Goal: Navigation & Orientation: Find specific page/section

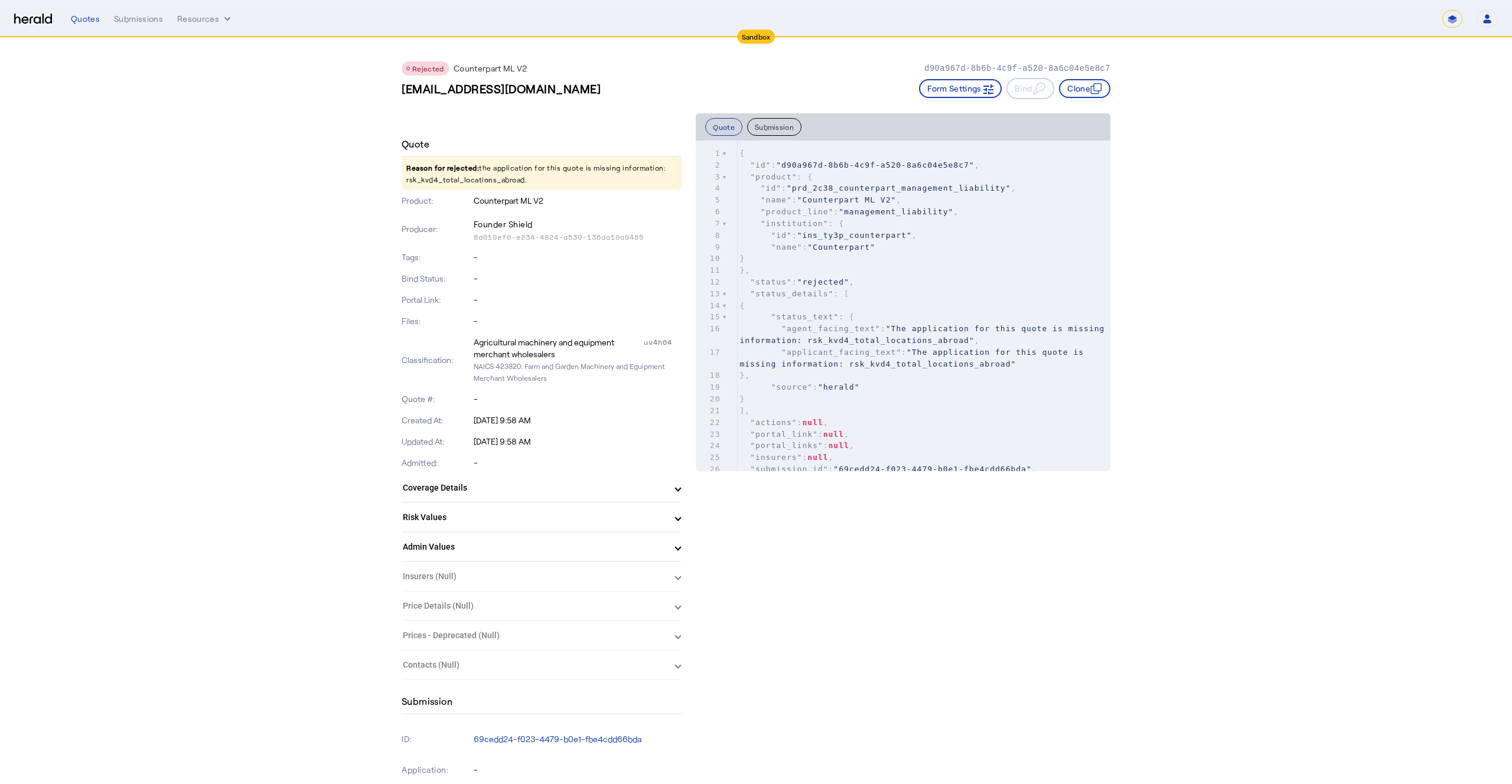
click at [750, 74] on div "Rejected Counterpart ML V2 d90a967d-8b6b-4c9f-a520-8a6c04e5e8c7" at bounding box center [756, 69] width 708 height 14
click at [29, 23] on img at bounding box center [33, 19] width 38 height 11
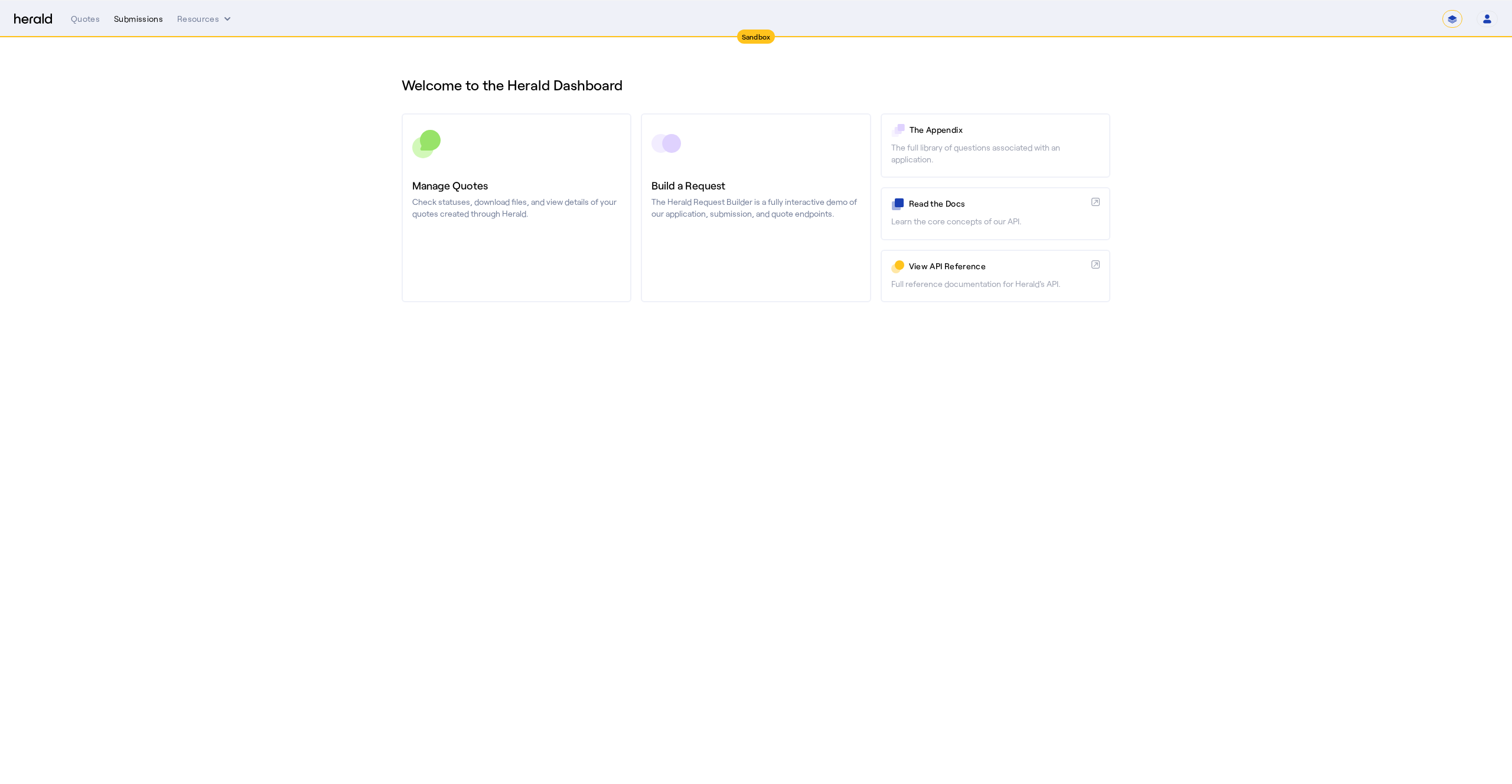
click at [141, 20] on div "Submissions" at bounding box center [139, 19] width 49 height 12
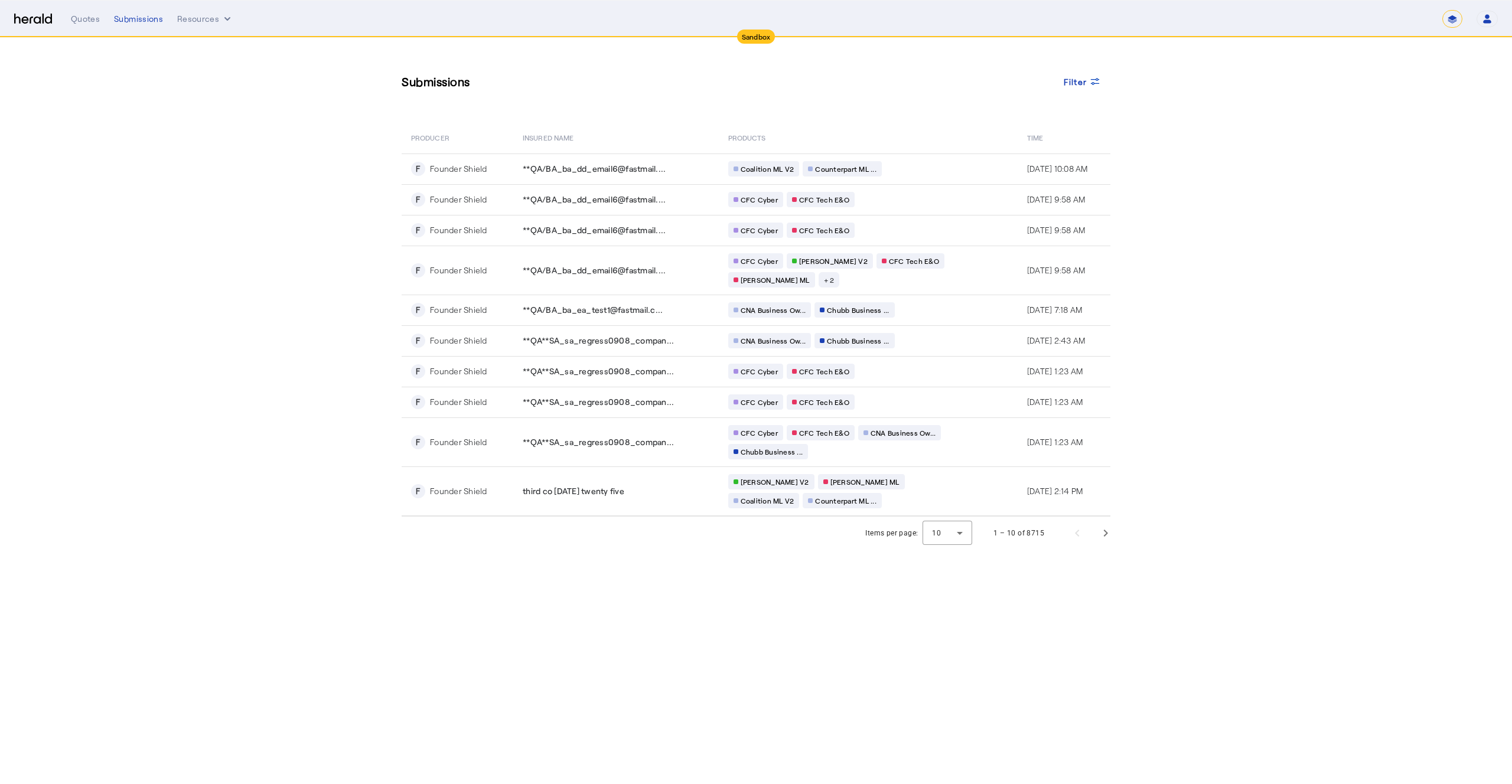
click at [227, 234] on section "Submissions Filter PRODUCER Insured Name PRODUCTS Time F Founder Shield **QA/BA…" at bounding box center [756, 294] width 1512 height 512
click at [213, 21] on button "Resources" at bounding box center [205, 19] width 56 height 12
click at [82, 22] on div at bounding box center [756, 392] width 1512 height 784
click at [84, 19] on div "Quotes" at bounding box center [85, 19] width 29 height 12
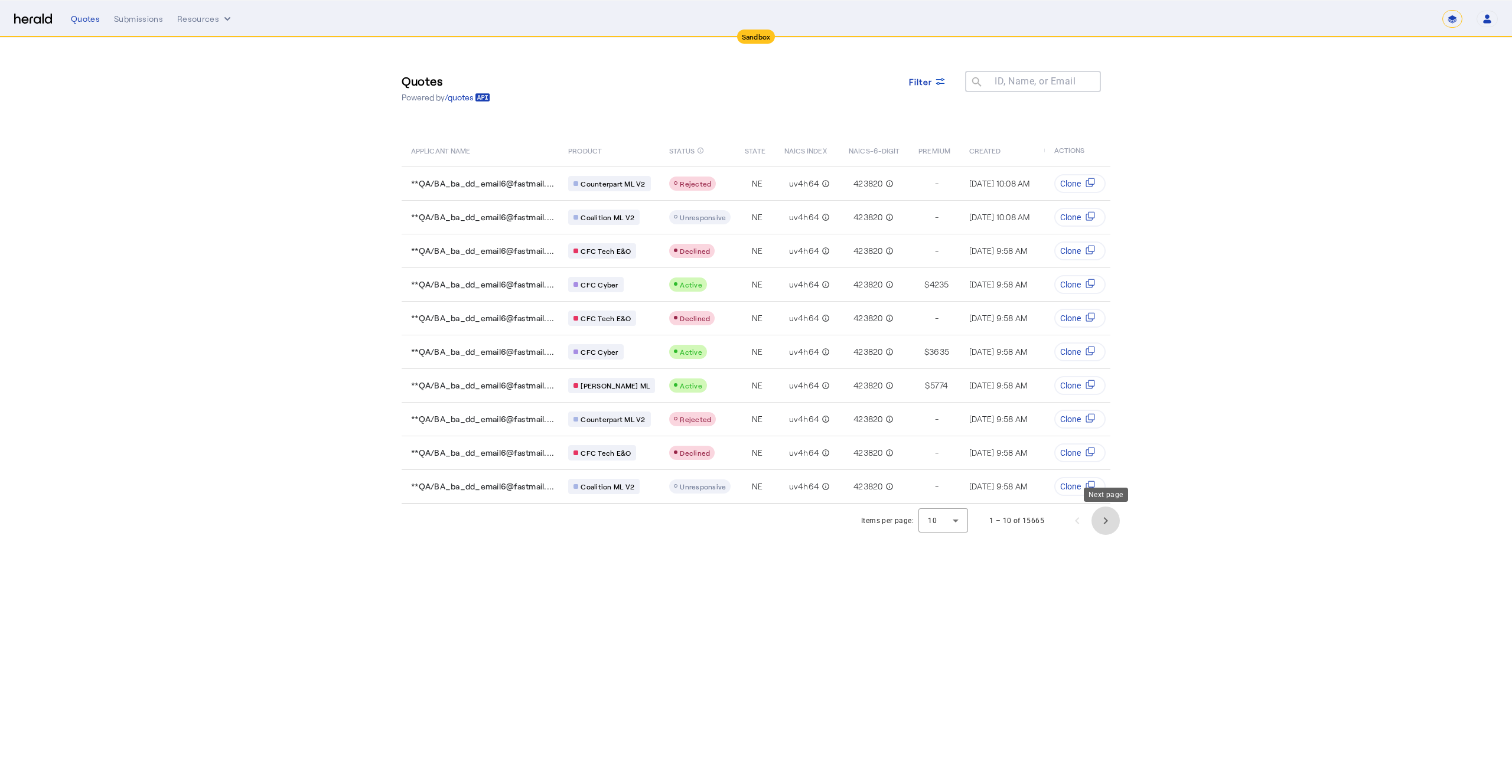
click at [1113, 518] on span "Next page" at bounding box center [1105, 520] width 28 height 28
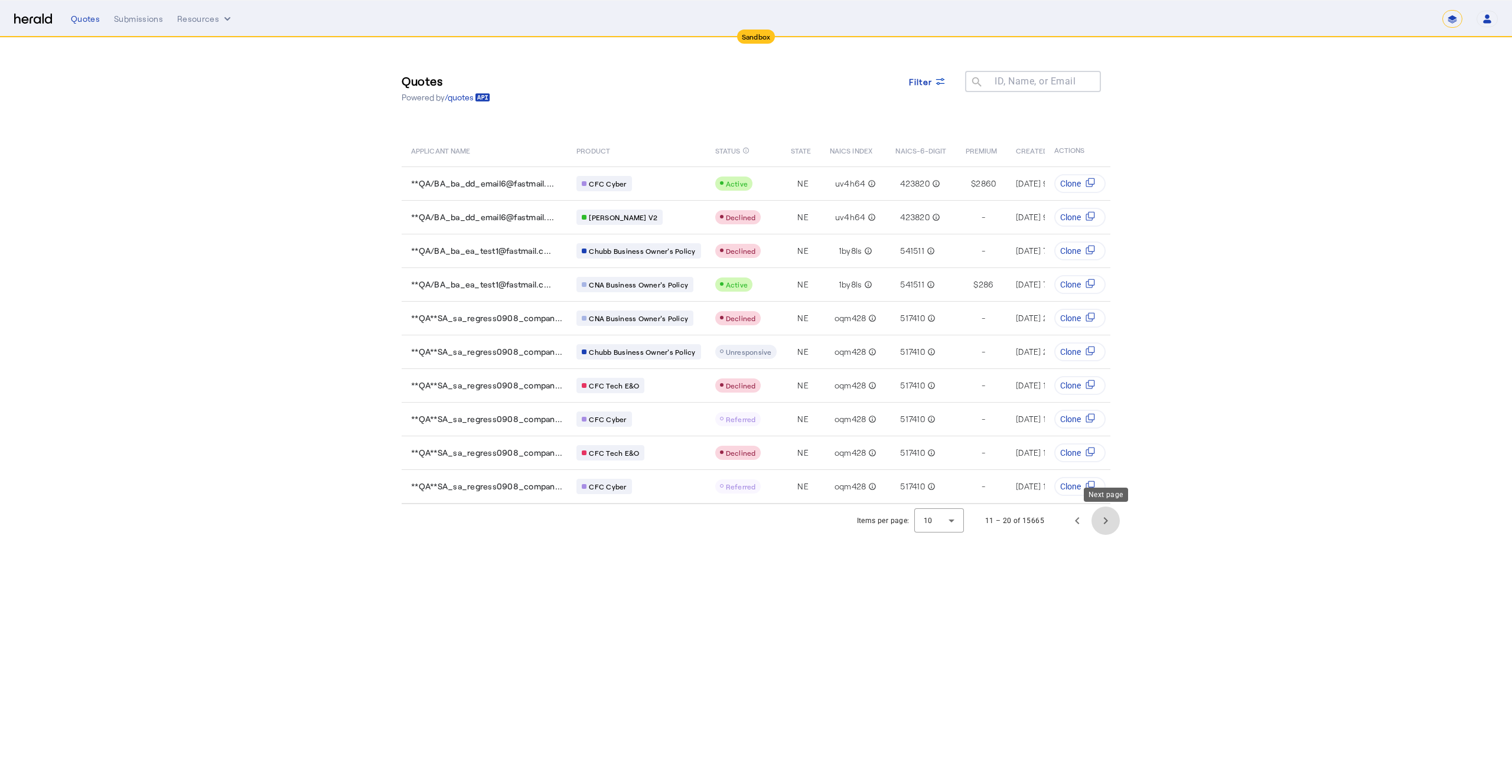
click at [1113, 518] on span "Next page" at bounding box center [1105, 520] width 28 height 28
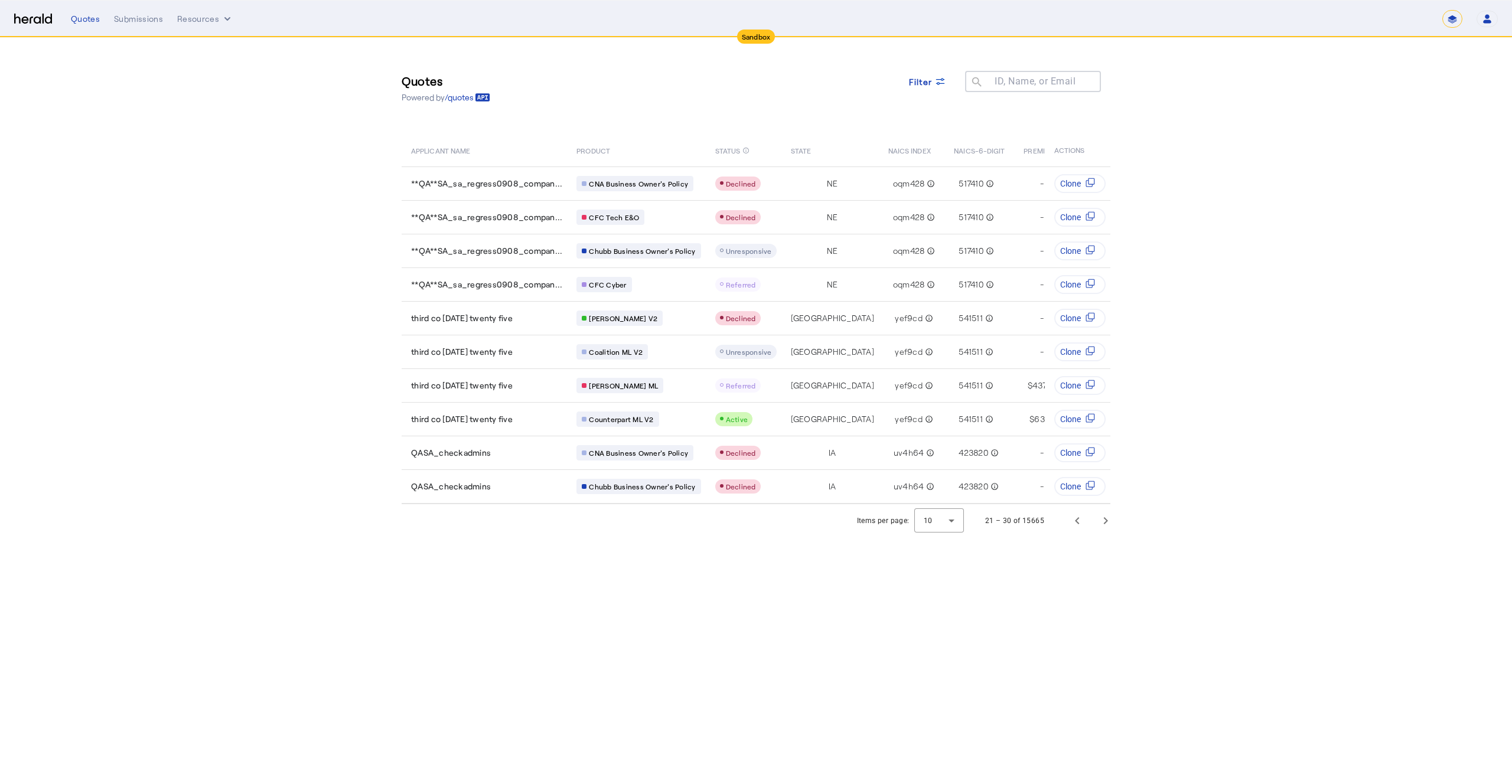
click at [59, 434] on section "Quotes Powered by /quotes Filter ID, Name, or Email search APPLICANT NAME PRODU…" at bounding box center [756, 287] width 1512 height 499
click at [47, 16] on img at bounding box center [33, 19] width 38 height 11
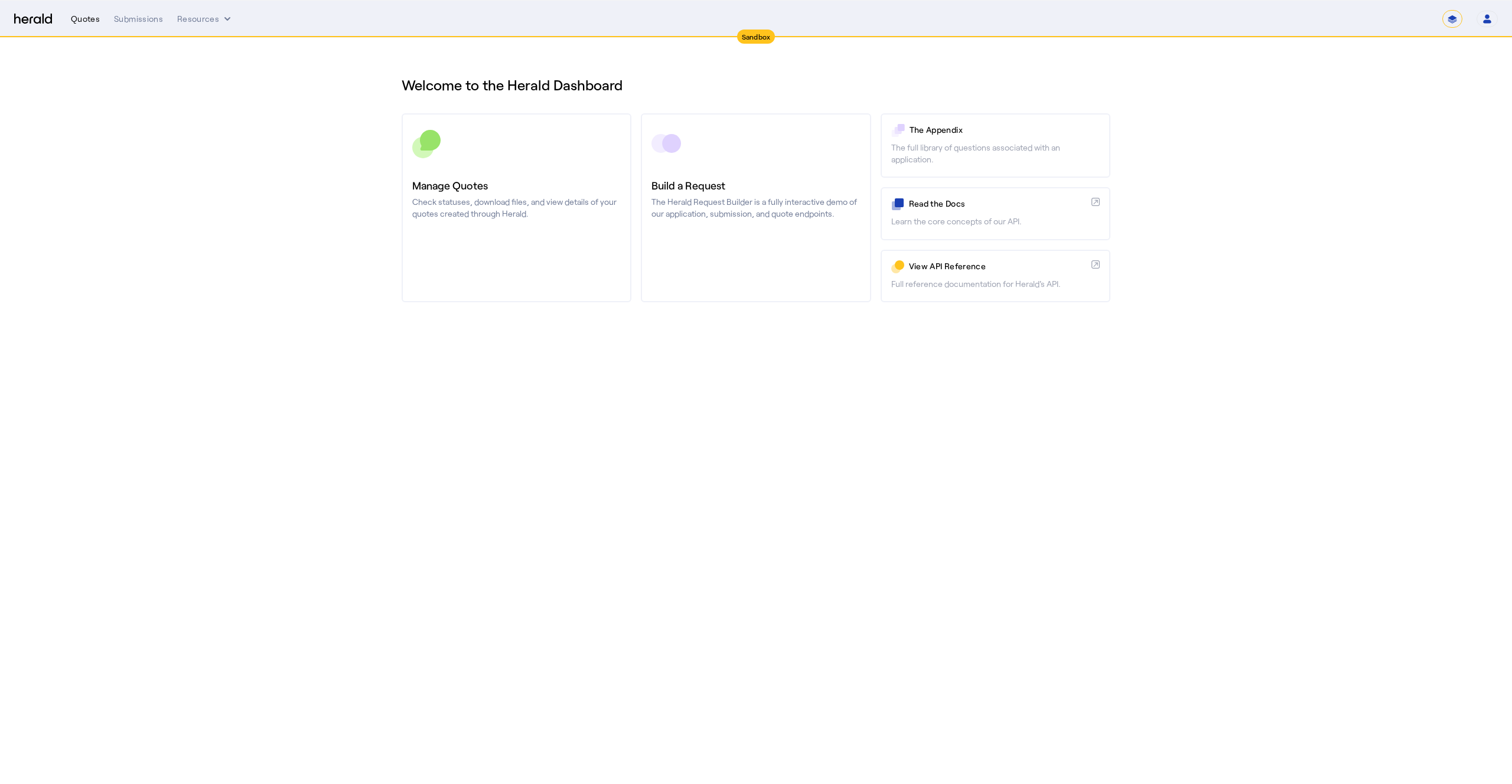
click at [92, 17] on div "Quotes" at bounding box center [85, 19] width 29 height 12
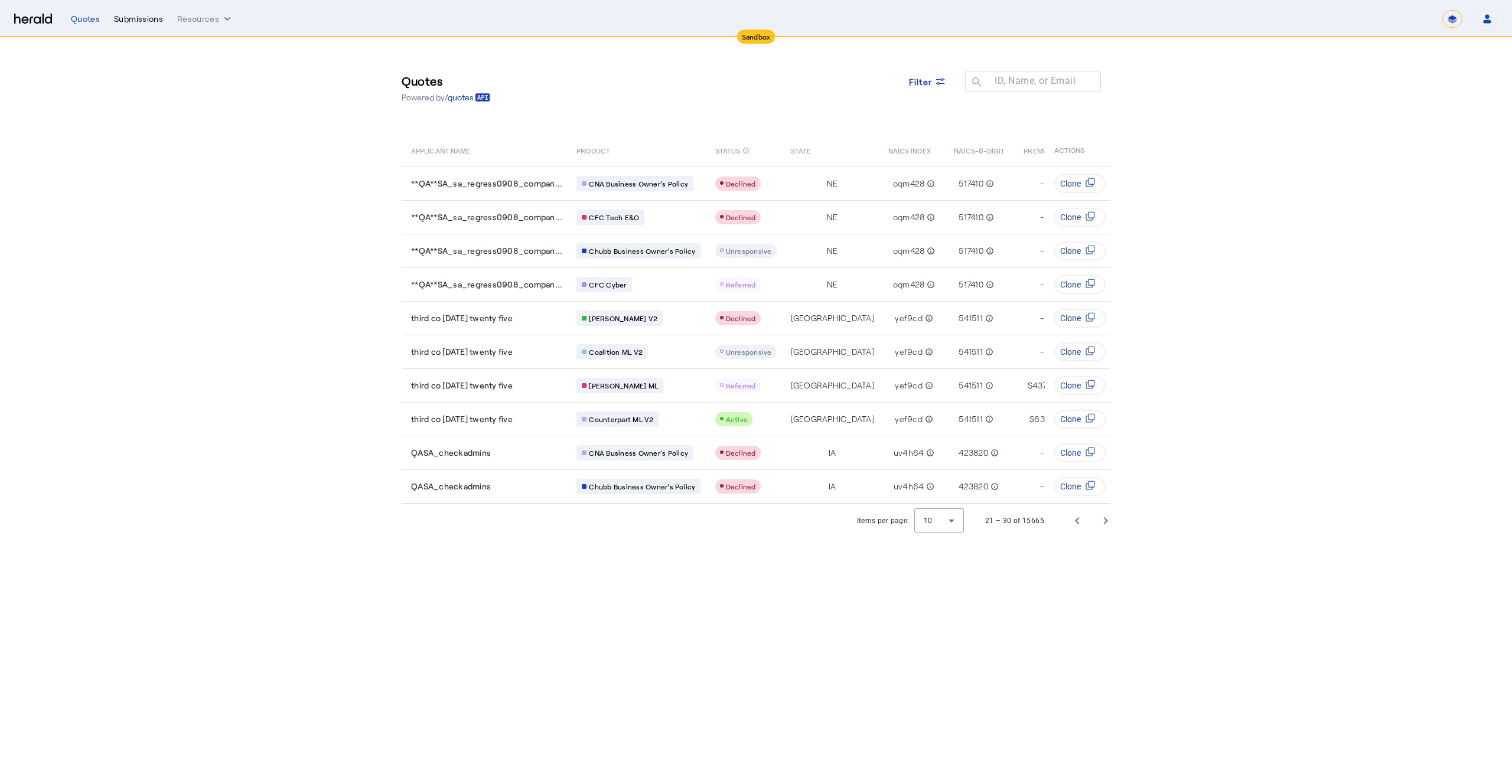
click at [142, 19] on div "Submissions" at bounding box center [139, 19] width 49 height 12
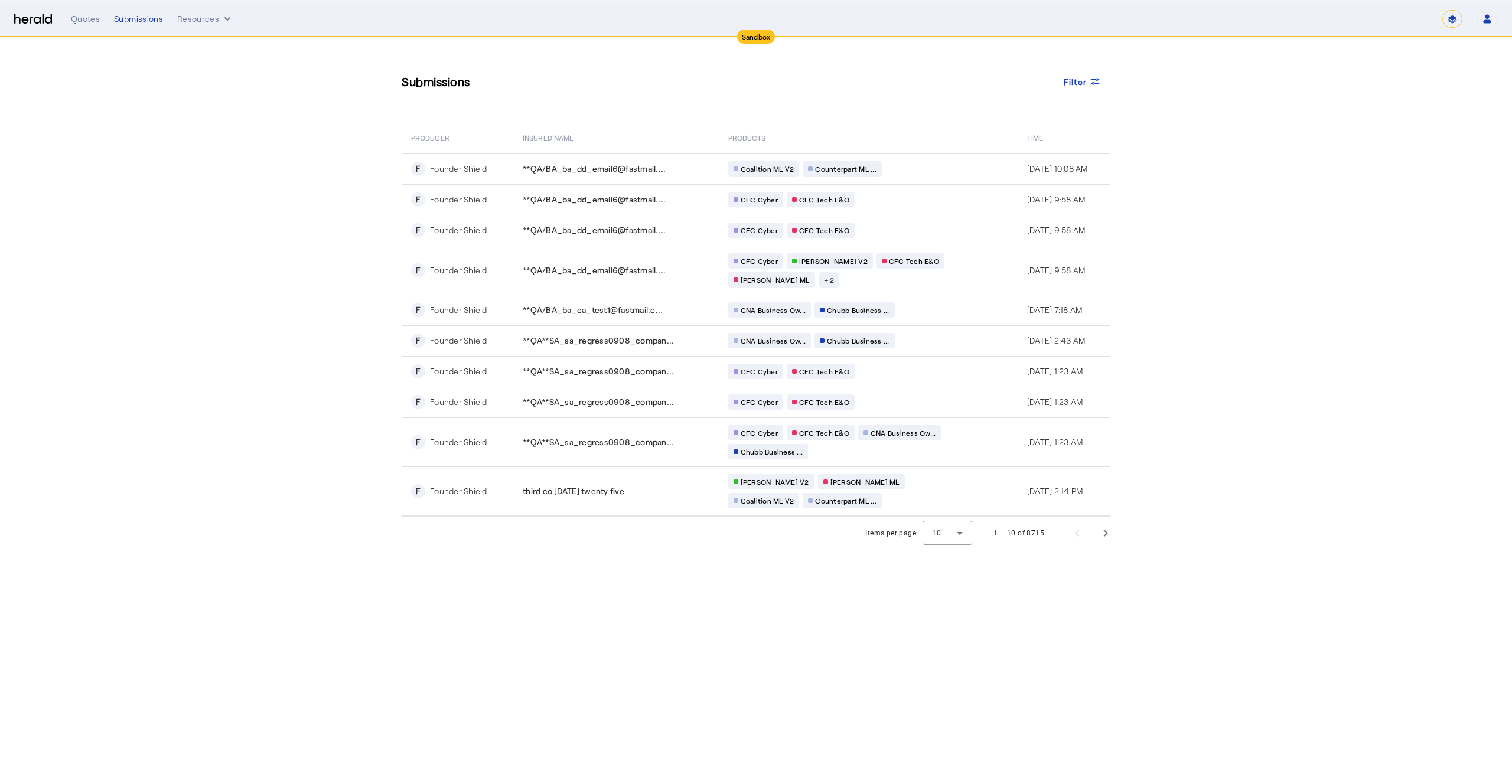
click at [254, 263] on section "Submissions Filter PRODUCER Insured Name PRODUCTS Time F Founder Shield **QA/BA…" at bounding box center [756, 294] width 1512 height 512
